Goal: Find contact information: Find contact information

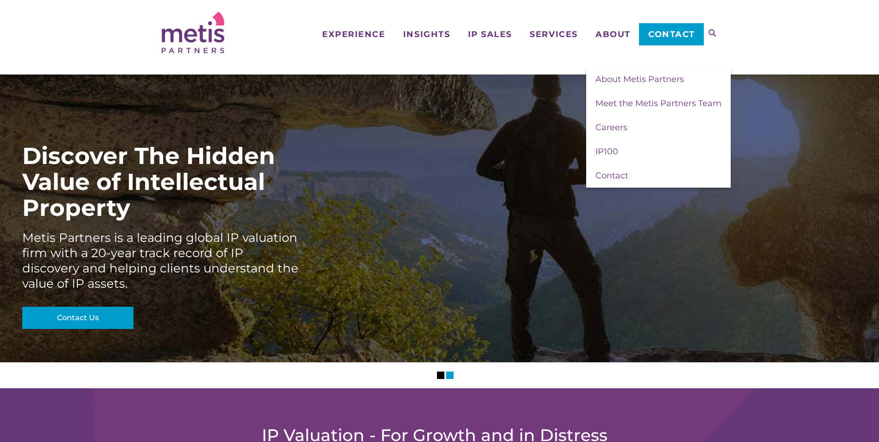
click at [674, 28] on link "Contact" at bounding box center [671, 34] width 64 height 22
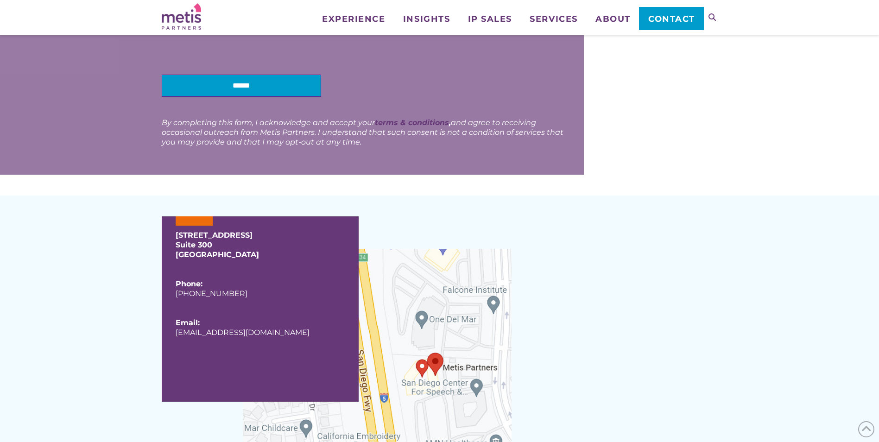
scroll to position [649, 0]
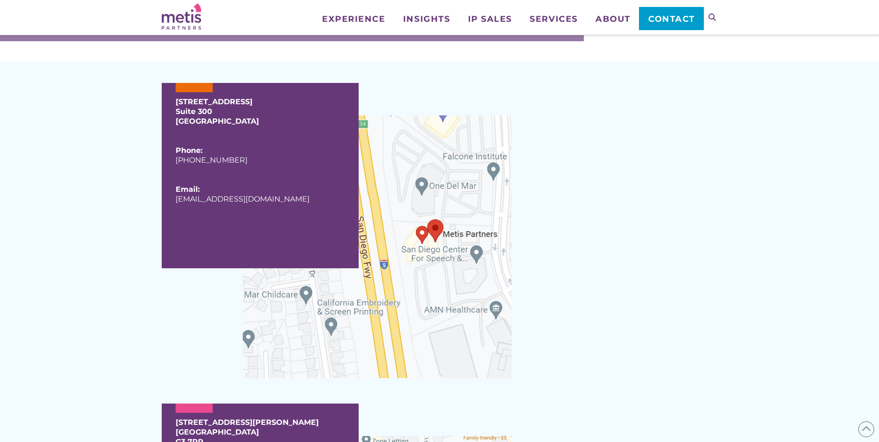
drag, startPoint x: 252, startPoint y: 158, endPoint x: 171, endPoint y: 164, distance: 81.8
click at [171, 164] on div "[STREET_ADDRESS] Phone: [PHONE_NUMBER] Email: [EMAIL_ADDRESS][DOMAIN_NAME]" at bounding box center [260, 175] width 197 height 185
copy link "[PHONE_NUMBER]"
